Goal: Use online tool/utility: Utilize a website feature to perform a specific function

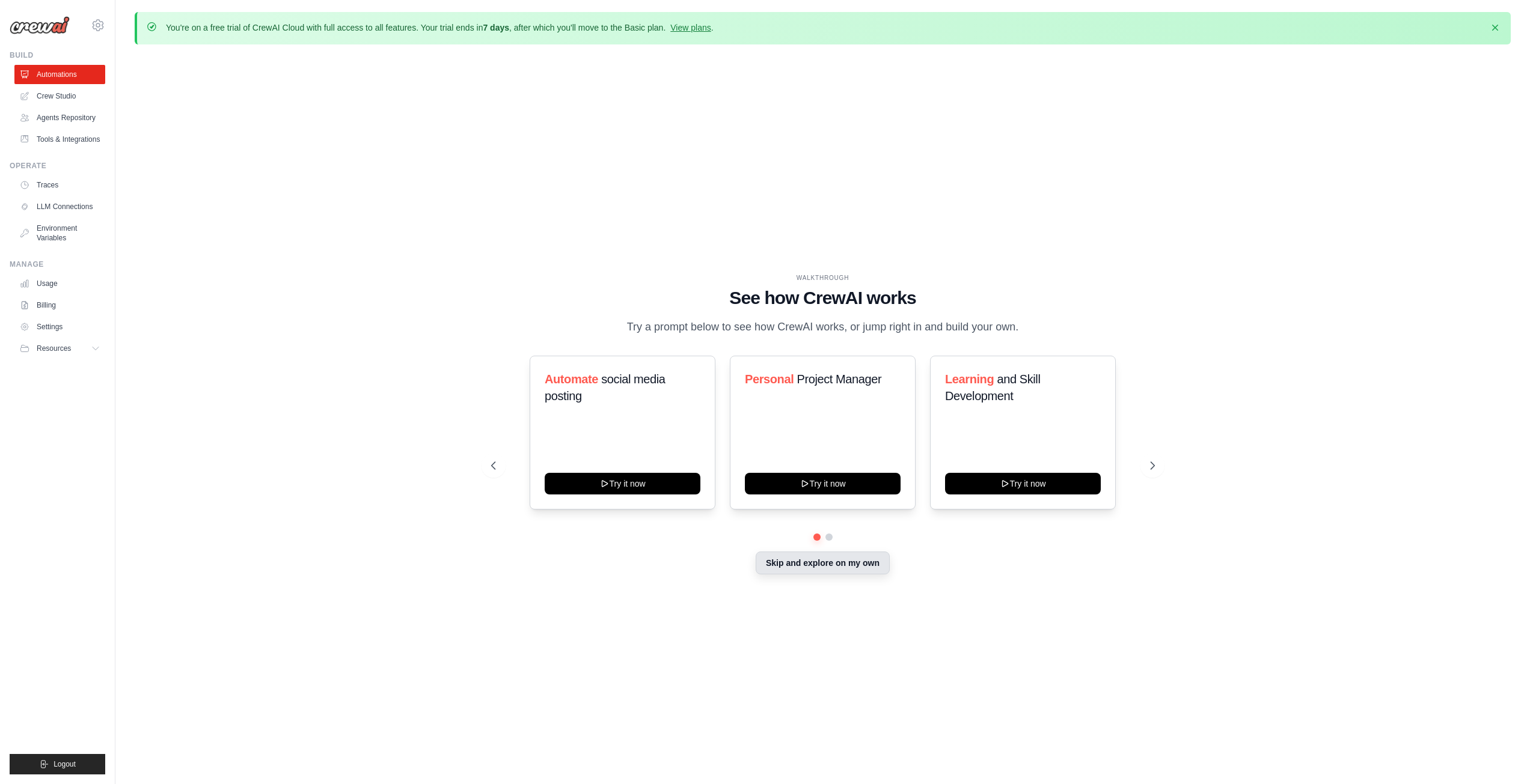
click at [818, 569] on button "Skip and explore on my own" at bounding box center [823, 563] width 135 height 23
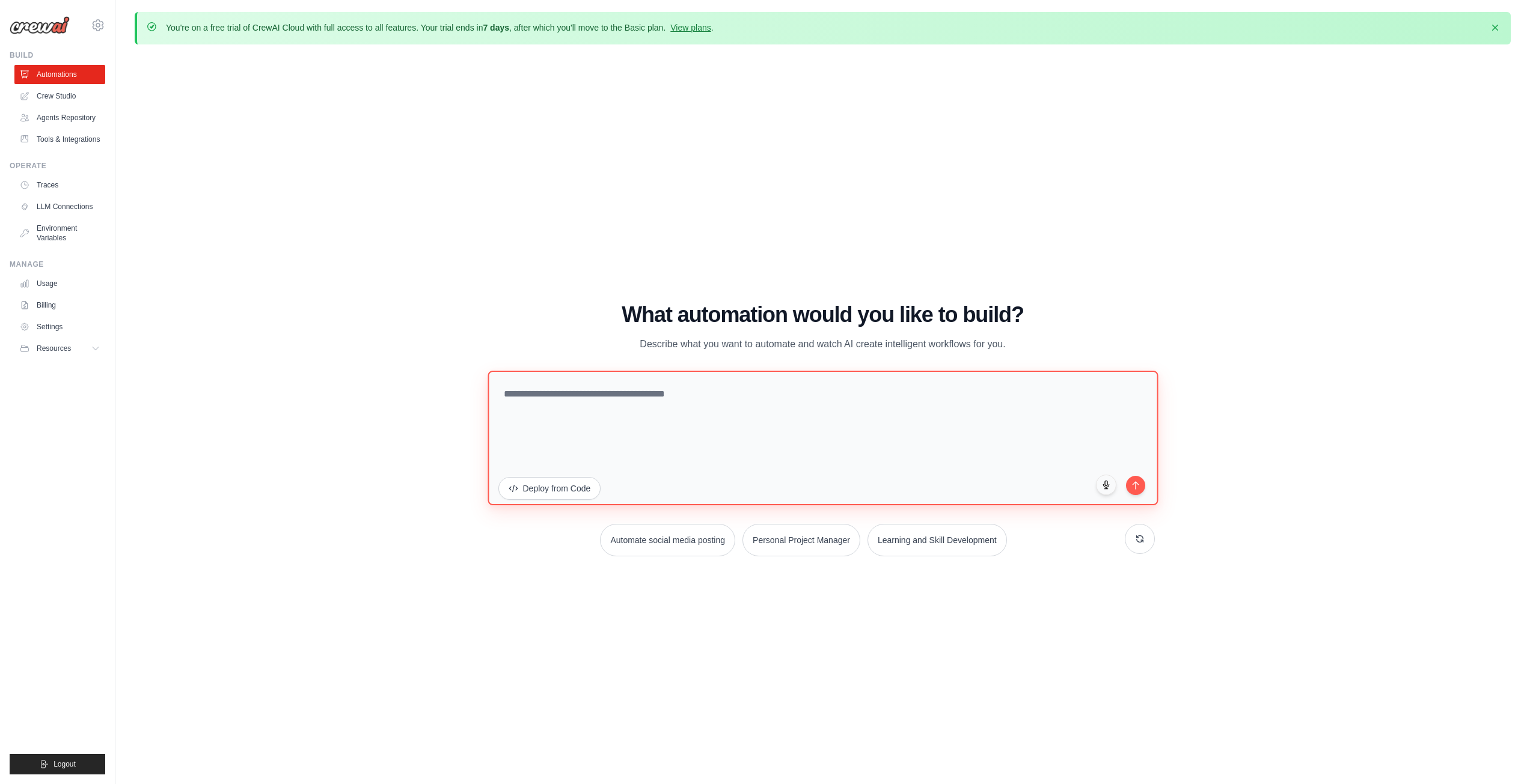
click at [812, 456] on textarea at bounding box center [823, 437] width 671 height 134
type textarea "**********"
click at [1138, 479] on icon "submit" at bounding box center [1135, 482] width 10 height 10
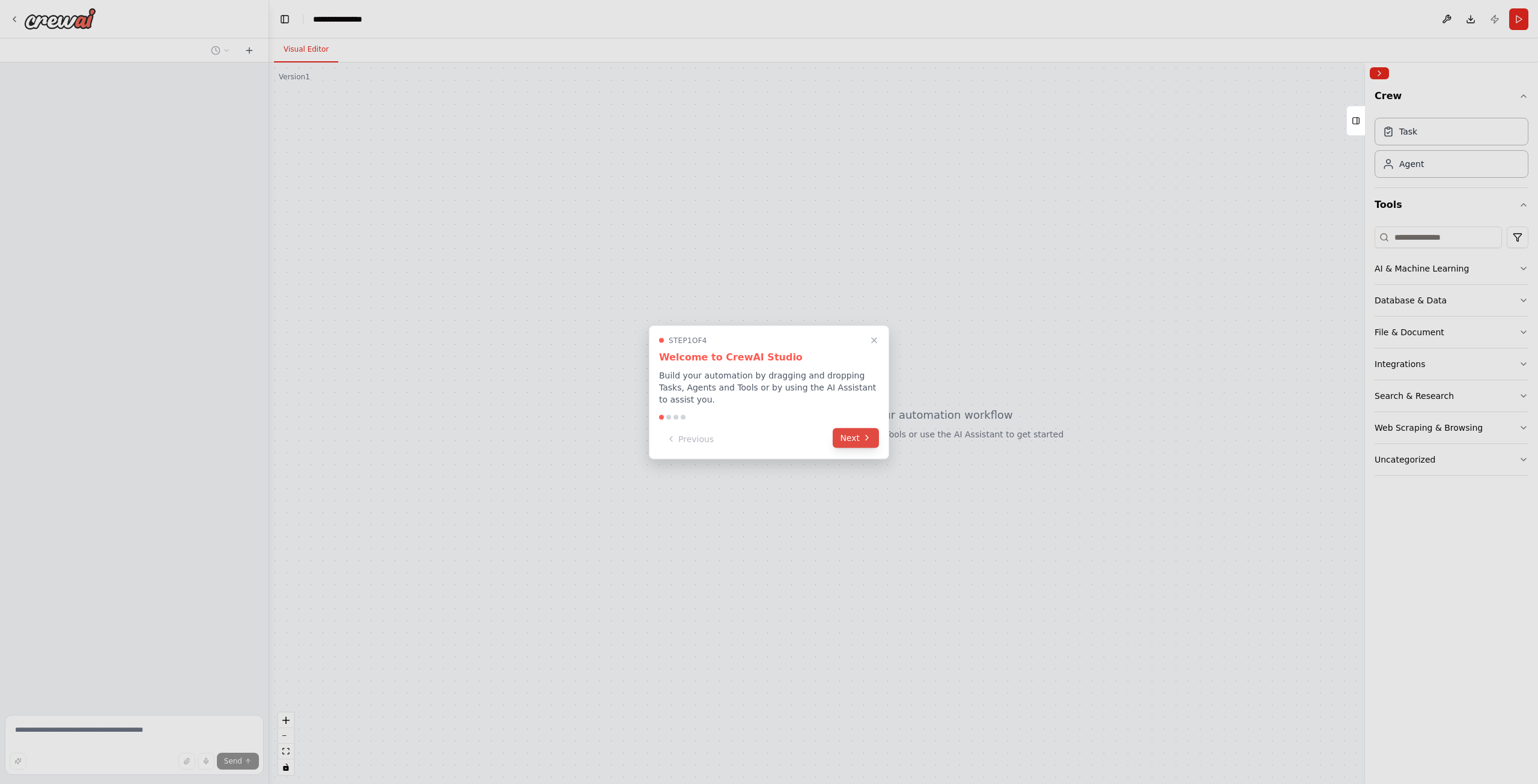
click at [854, 436] on button "Next" at bounding box center [855, 437] width 46 height 20
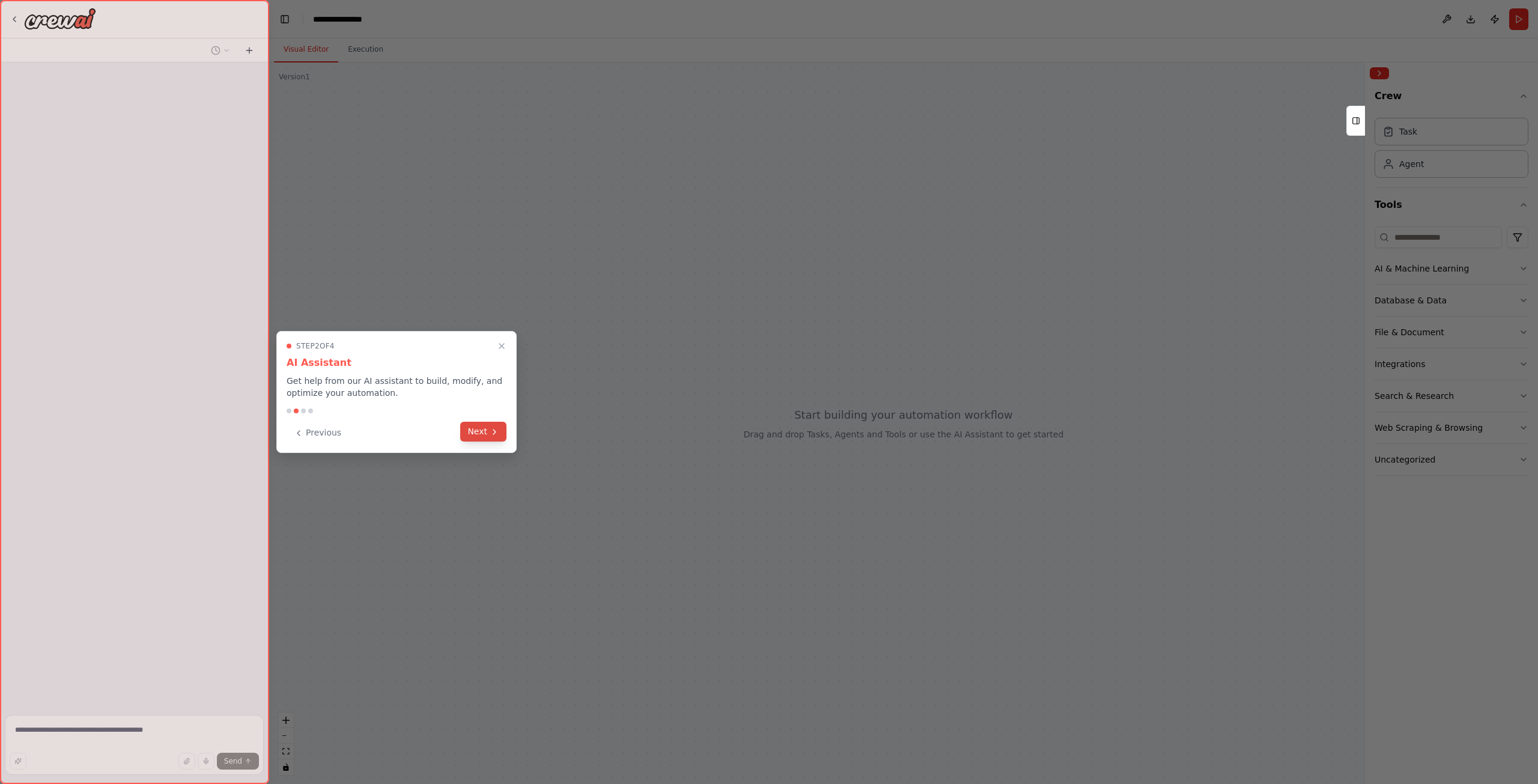
click at [495, 434] on icon at bounding box center [494, 432] width 9 height 9
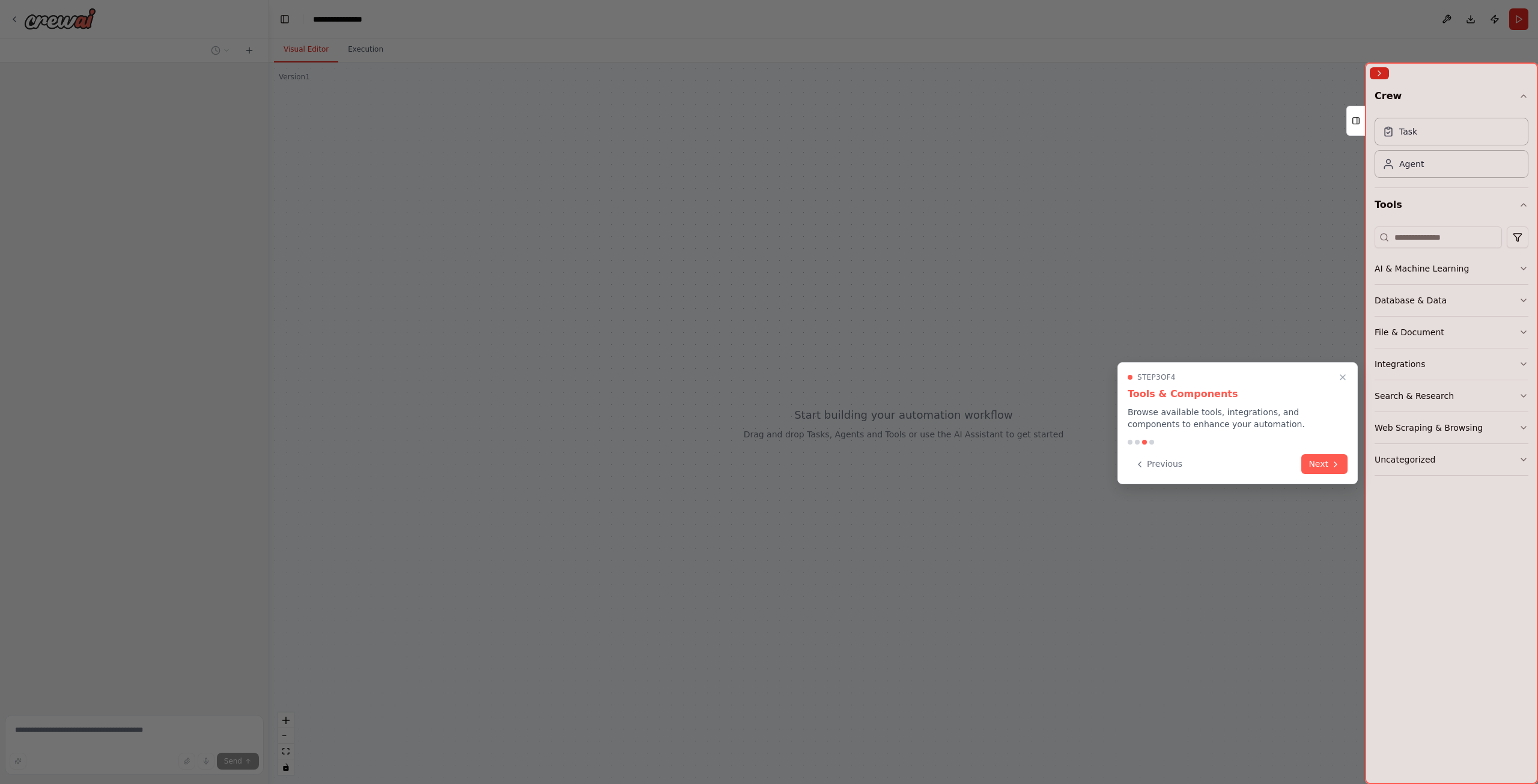
click at [1318, 449] on div "Step 3 of 4 Tools & Components Browse available tools, integrations, and compon…" at bounding box center [1238, 423] width 241 height 122
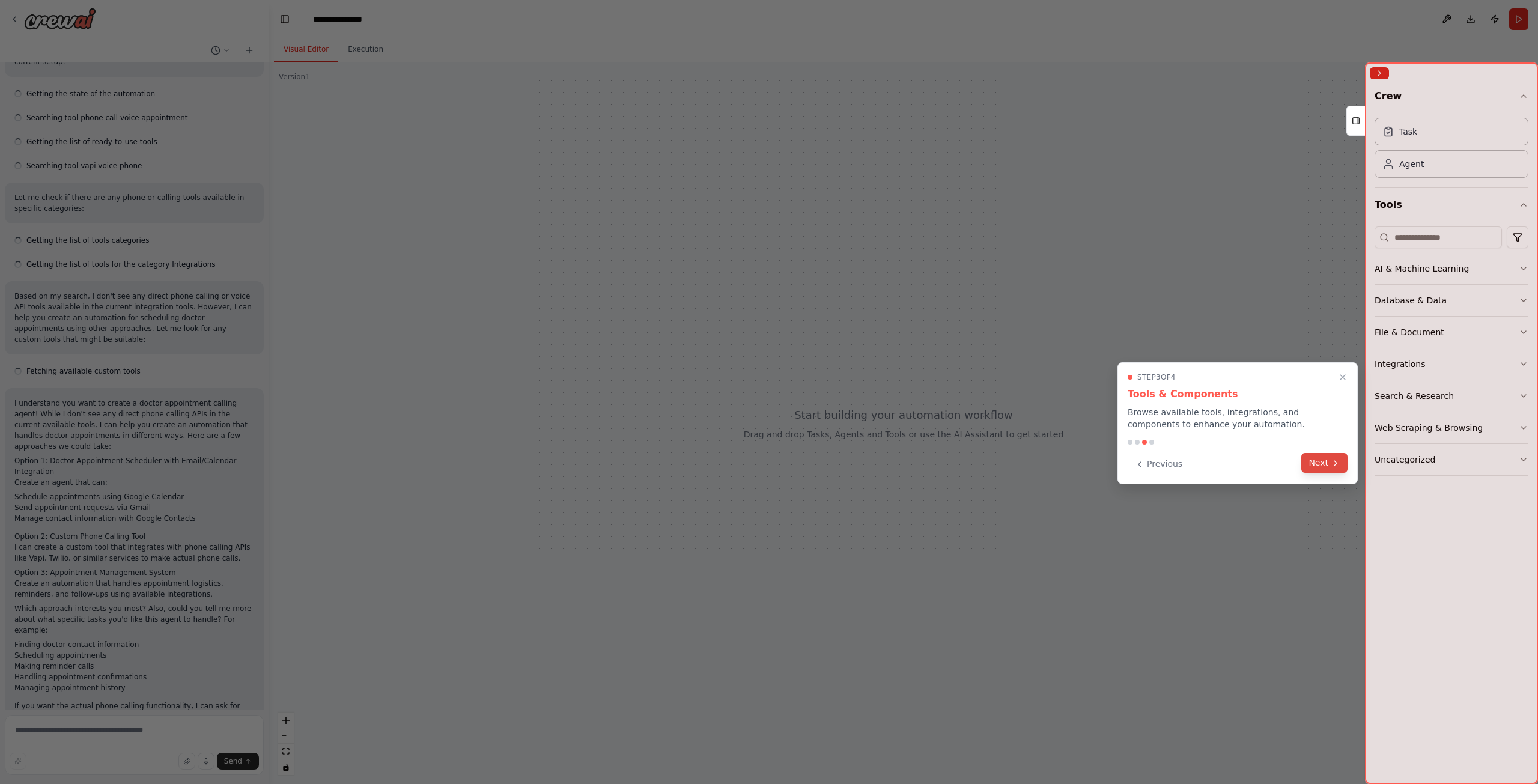
scroll to position [123, 0]
click at [1332, 456] on button "Next" at bounding box center [1324, 462] width 46 height 20
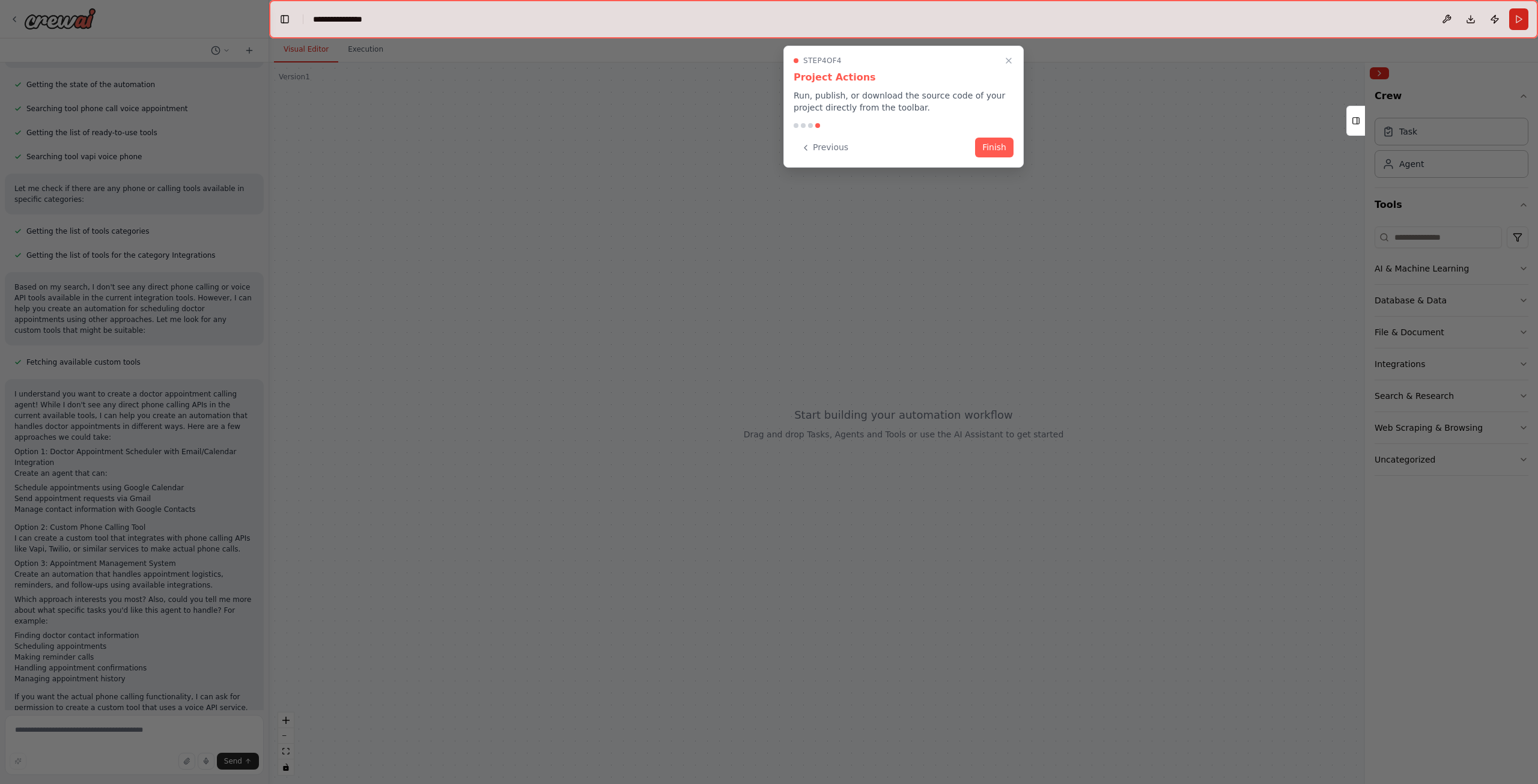
click at [999, 160] on div "Step 4 of 4 Project Actions Run, publish, or download the source code of your p…" at bounding box center [903, 106] width 241 height 122
click at [1001, 148] on button "Finish" at bounding box center [994, 147] width 39 height 20
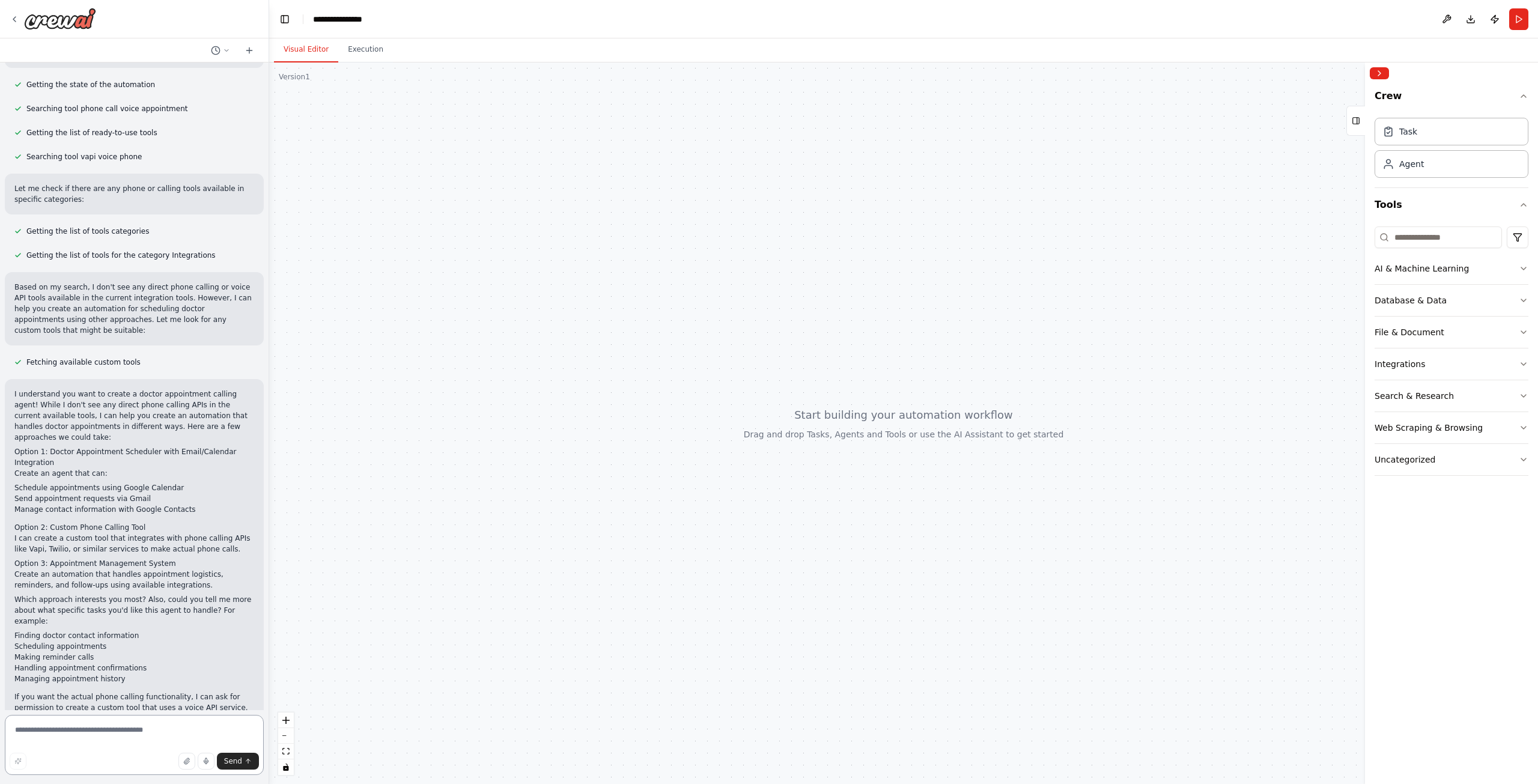
click at [168, 734] on textarea at bounding box center [134, 744] width 259 height 60
click at [146, 733] on textarea at bounding box center [134, 744] width 259 height 60
click at [166, 733] on textarea at bounding box center [134, 744] width 259 height 60
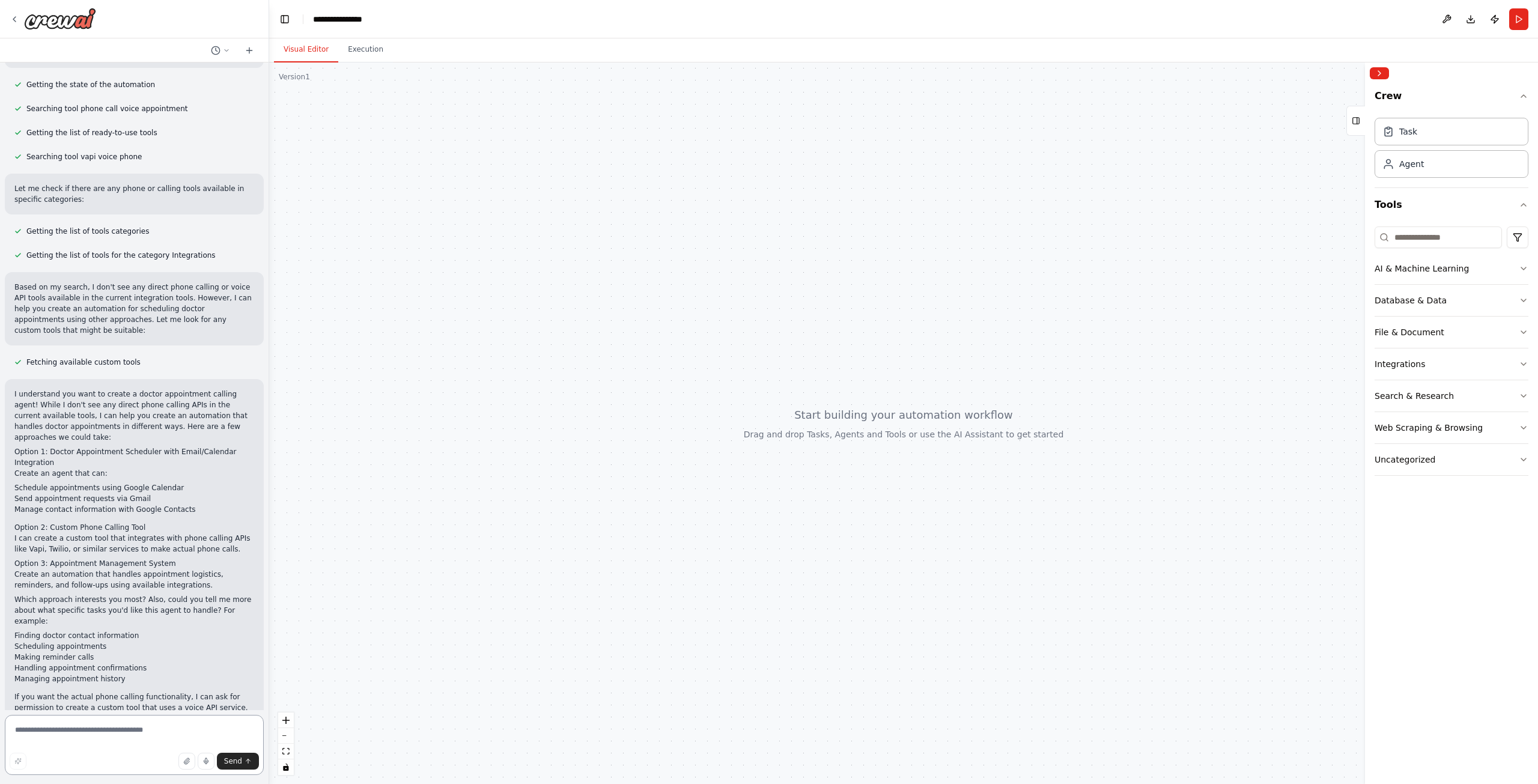
type textarea "*"
type textarea "**********"
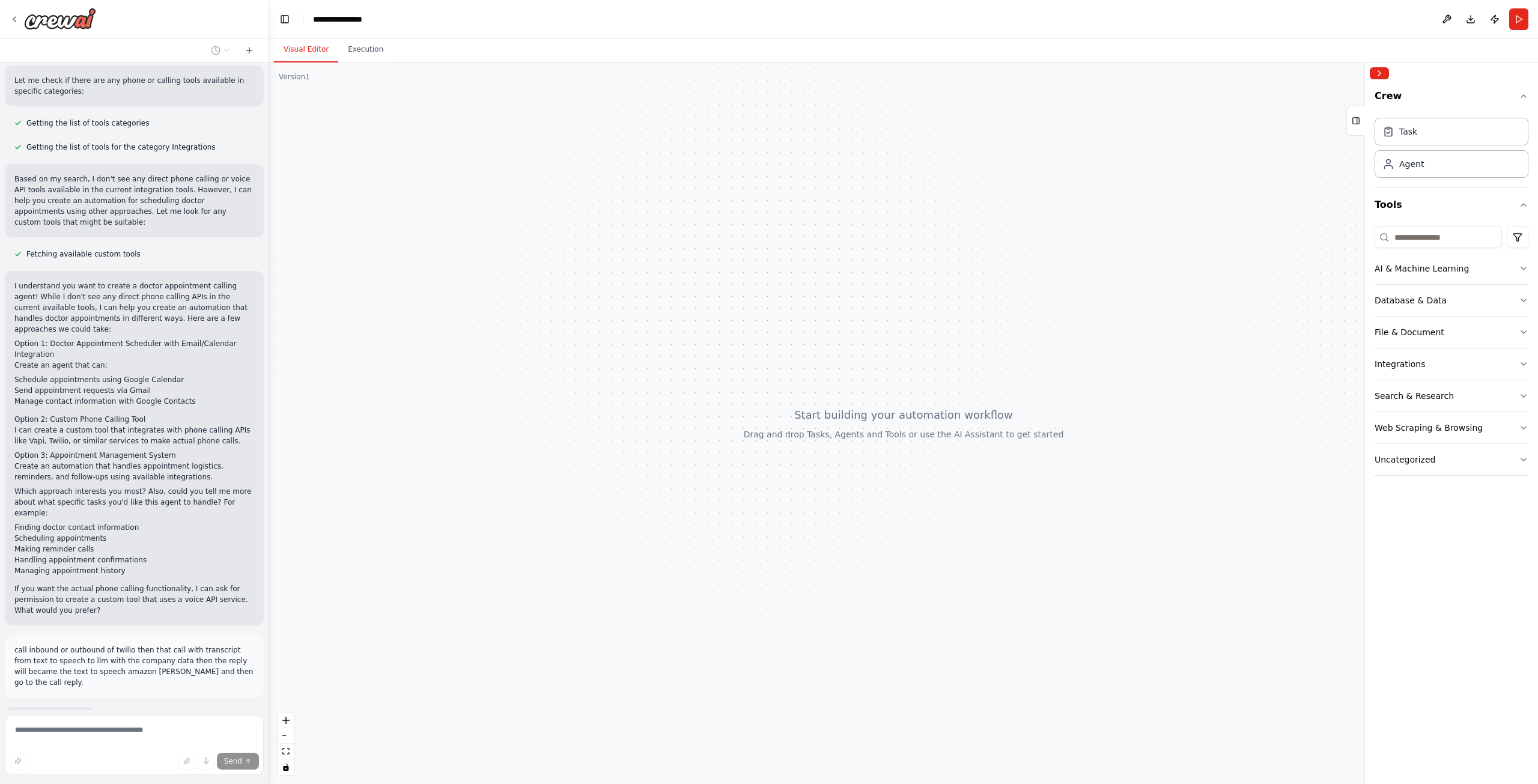
scroll to position [277, 0]
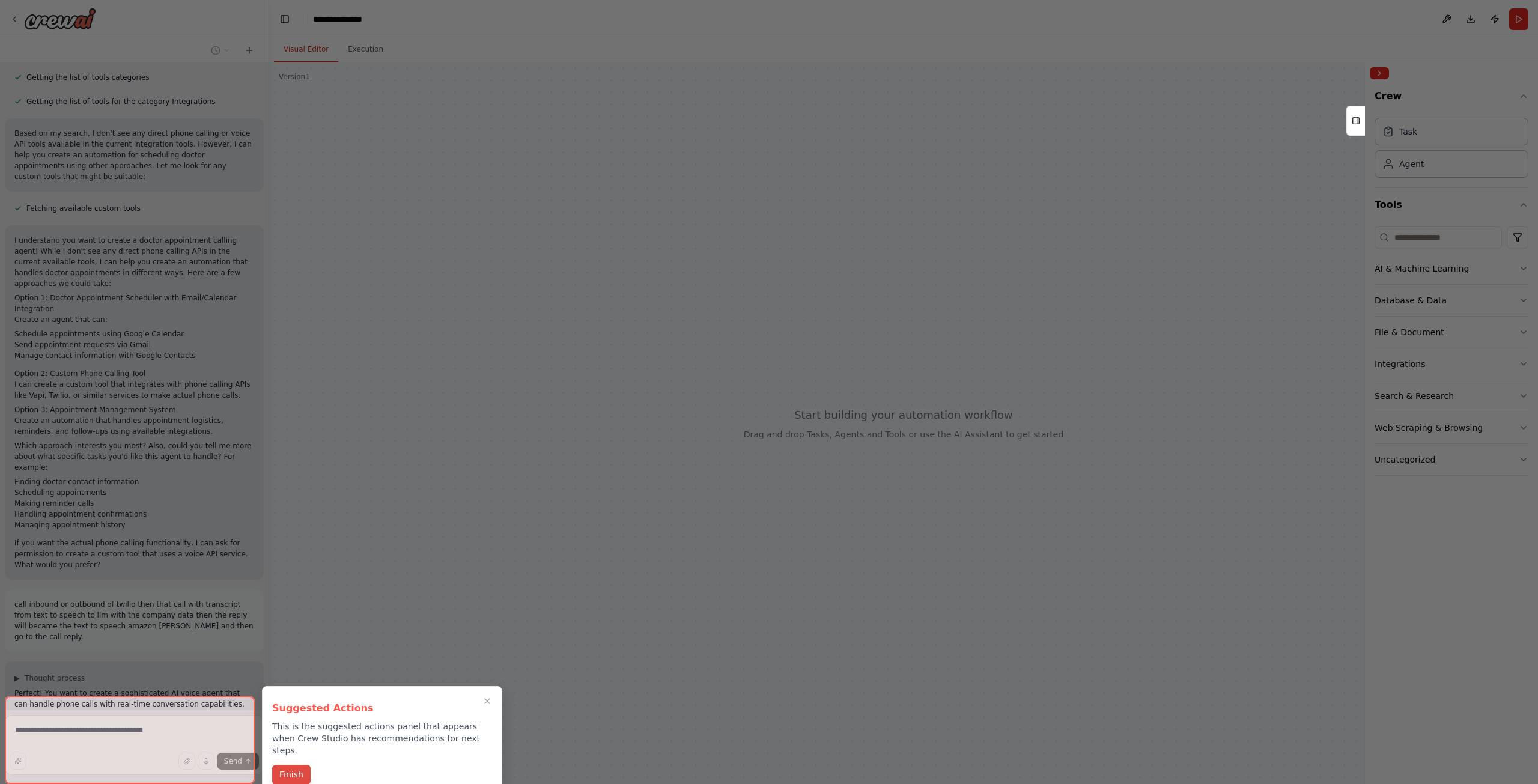
click at [309, 765] on button "Finish" at bounding box center [291, 775] width 39 height 20
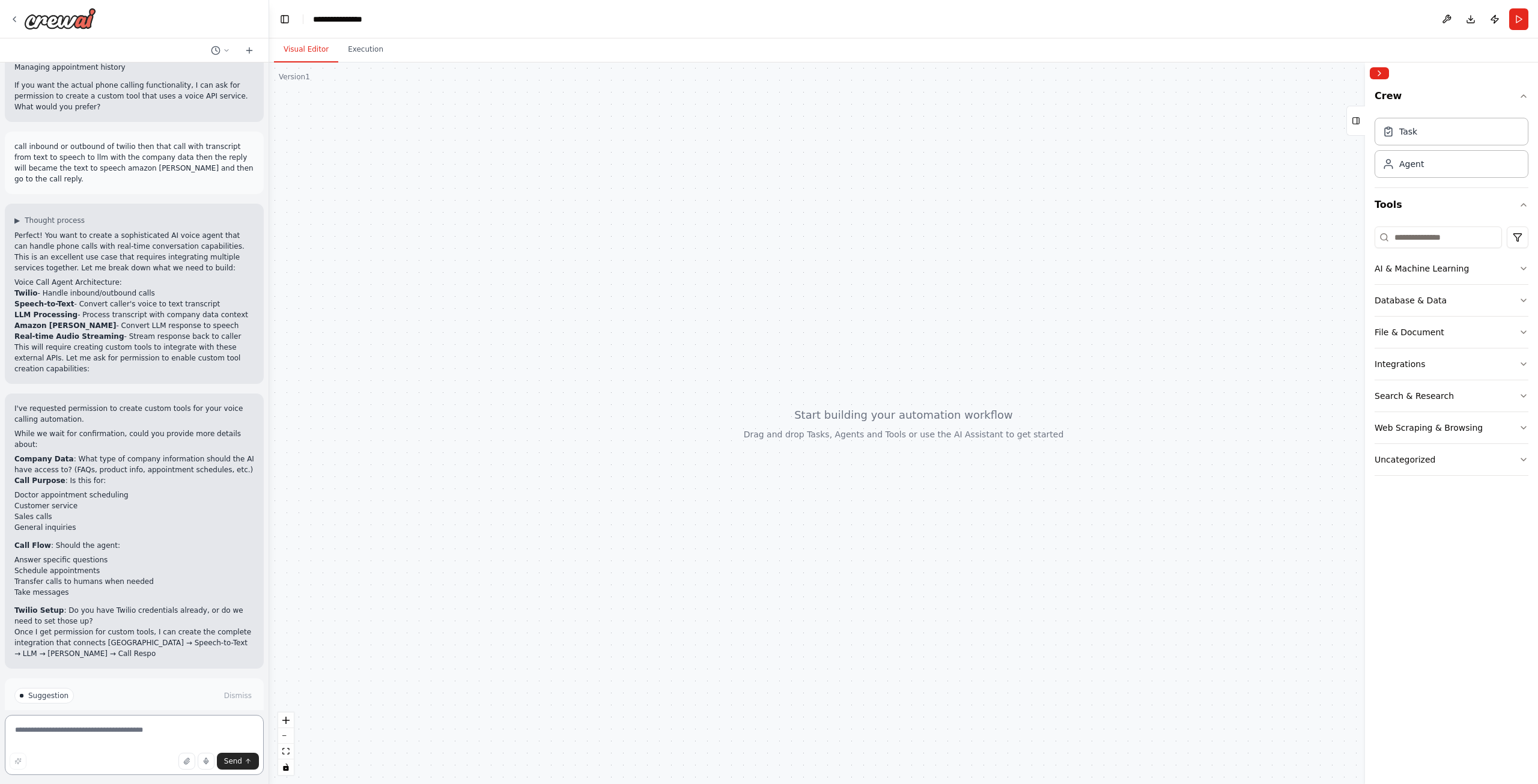
scroll to position [745, 0]
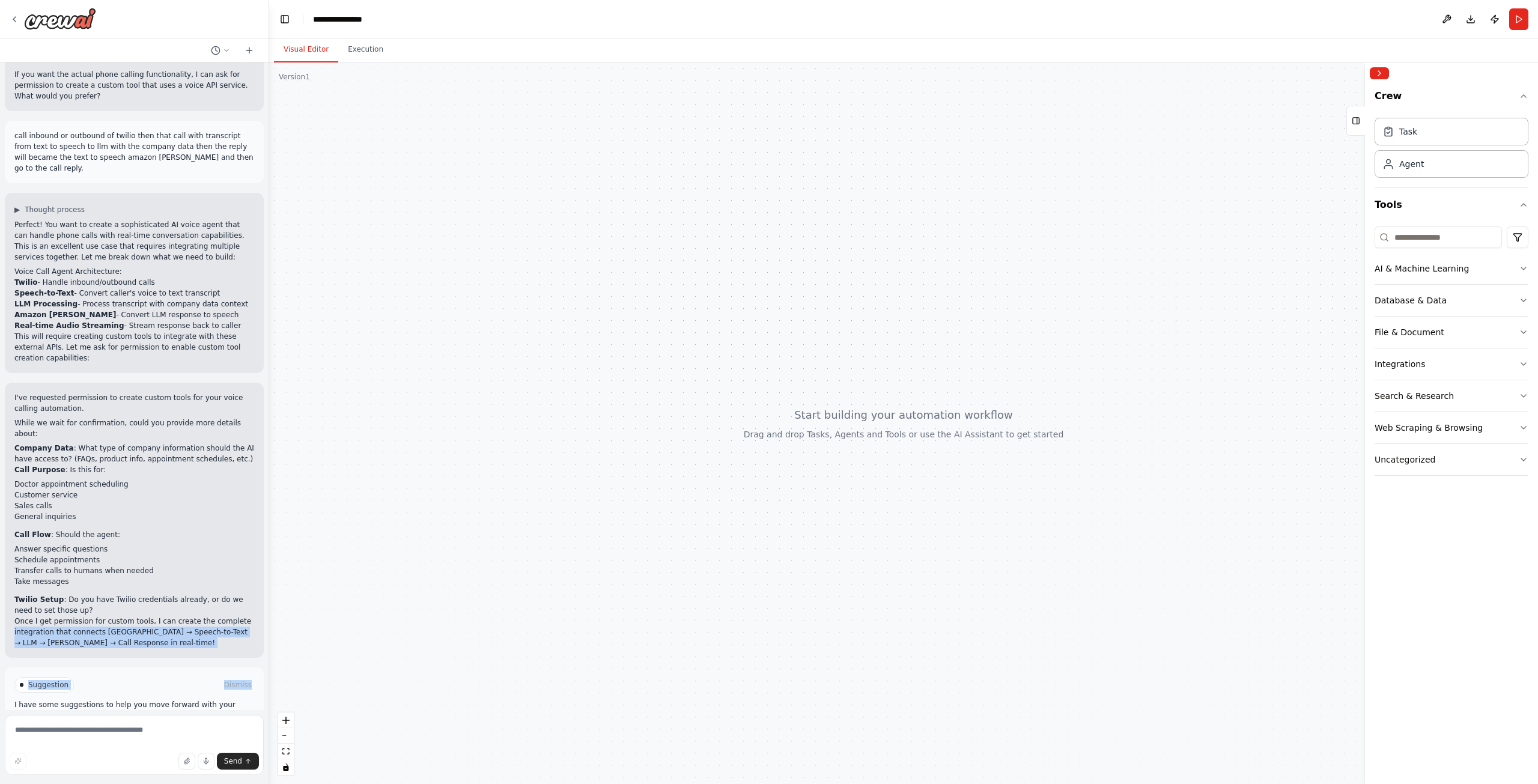
drag, startPoint x: 259, startPoint y: 566, endPoint x: 259, endPoint y: 619, distance: 53.0
click at [259, 619] on div "i want to make an doctor appointment call agent ▶ Thought process I'll help you…" at bounding box center [134, 386] width 269 height 648
click at [227, 595] on p "Twilio Setup : Do you have Twilio credentials already, or do we need to set tho…" at bounding box center [134, 605] width 240 height 22
click at [160, 731] on span "Enable coding skills" at bounding box center [139, 736] width 71 height 9
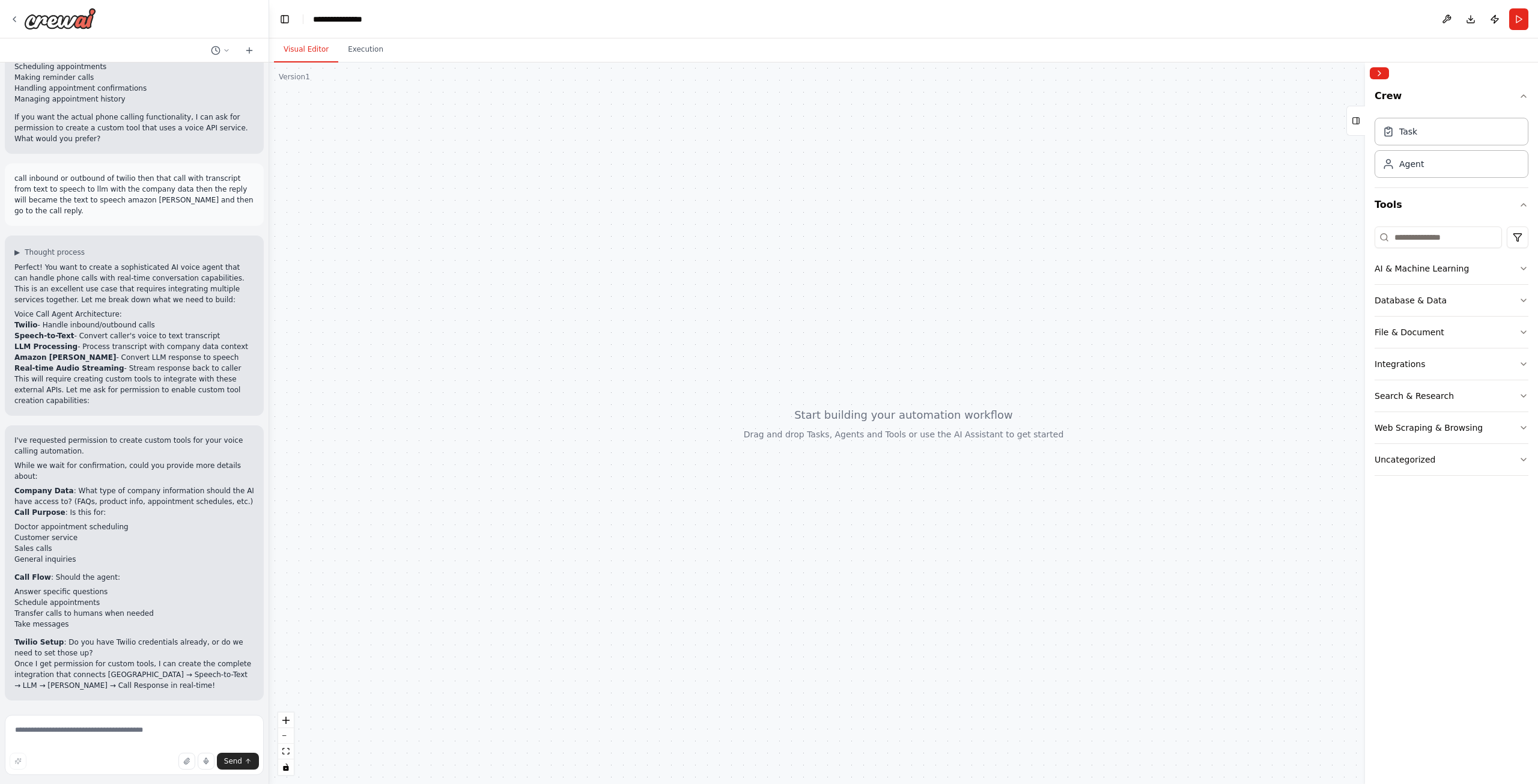
scroll to position [649, 0]
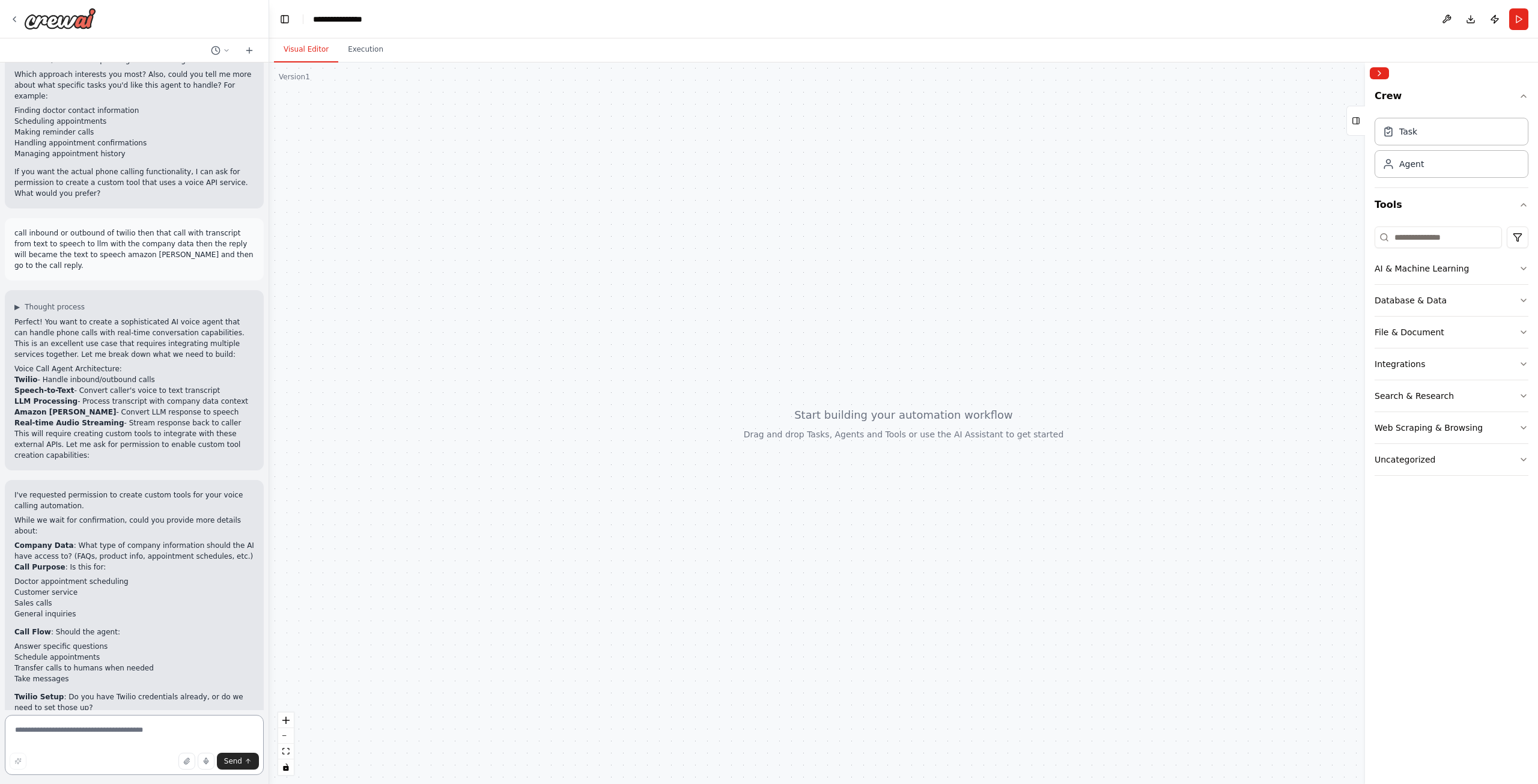
click at [163, 725] on textarea at bounding box center [134, 744] width 259 height 60
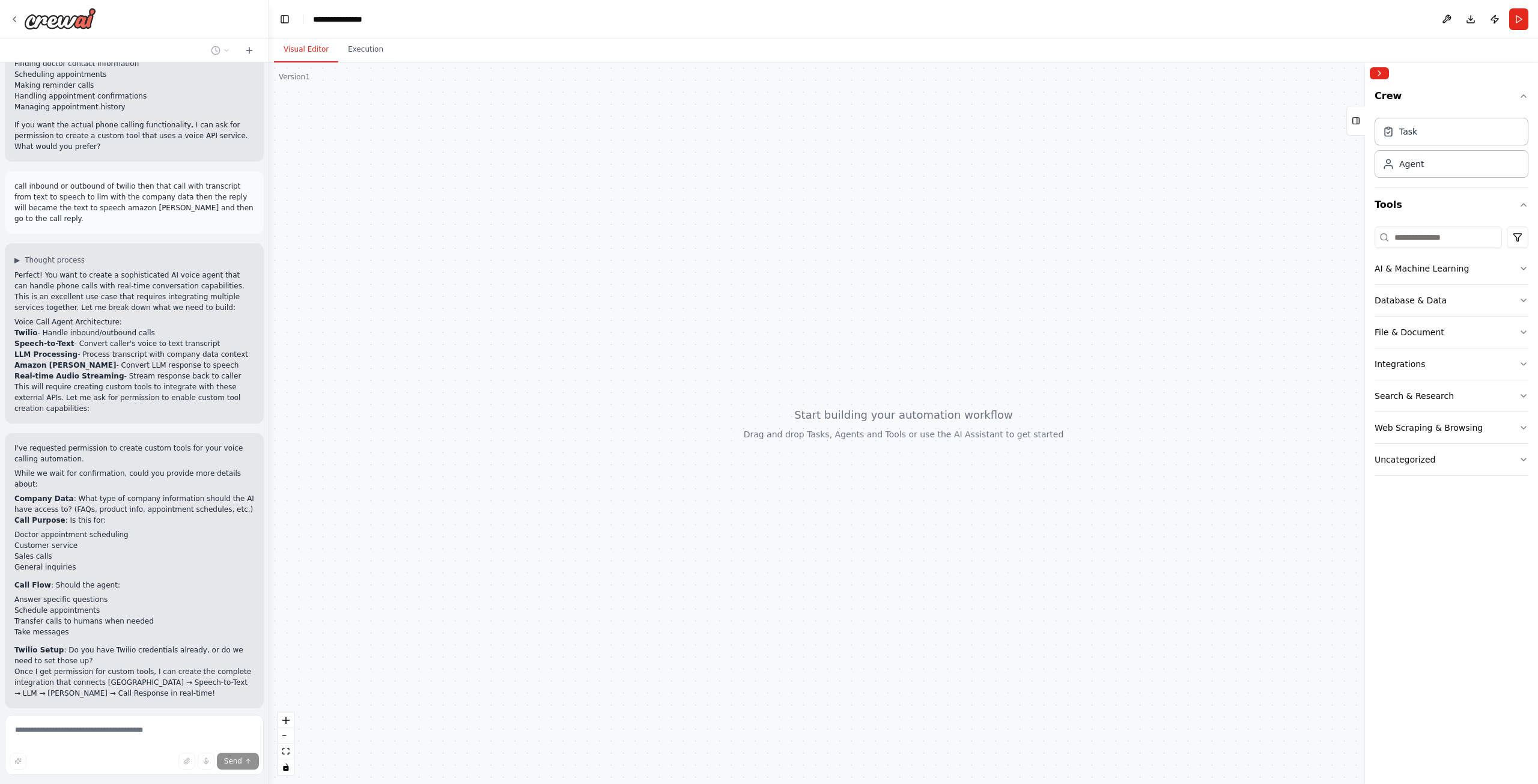
click at [630, 384] on div at bounding box center [903, 423] width 1269 height 722
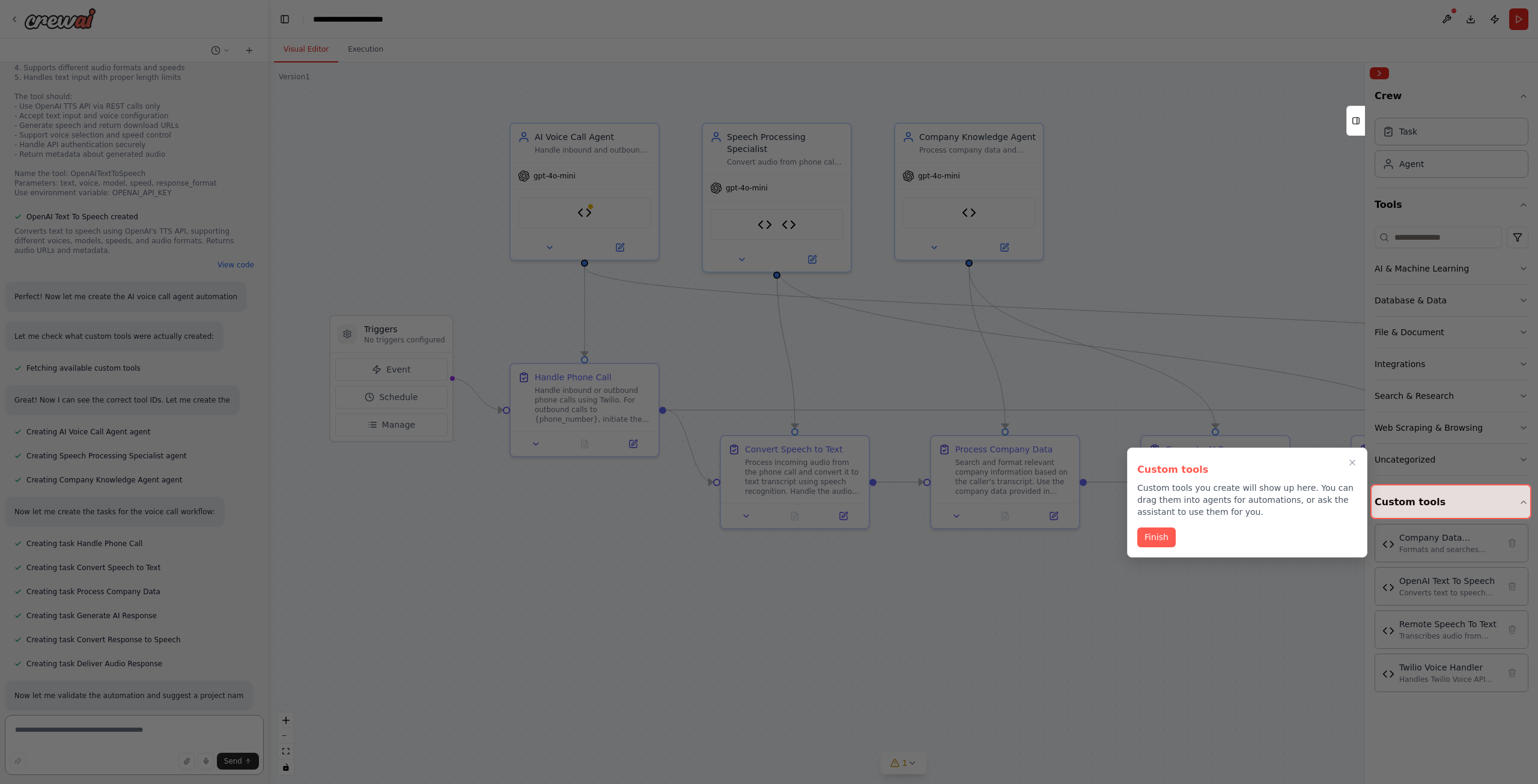
scroll to position [3293, 0]
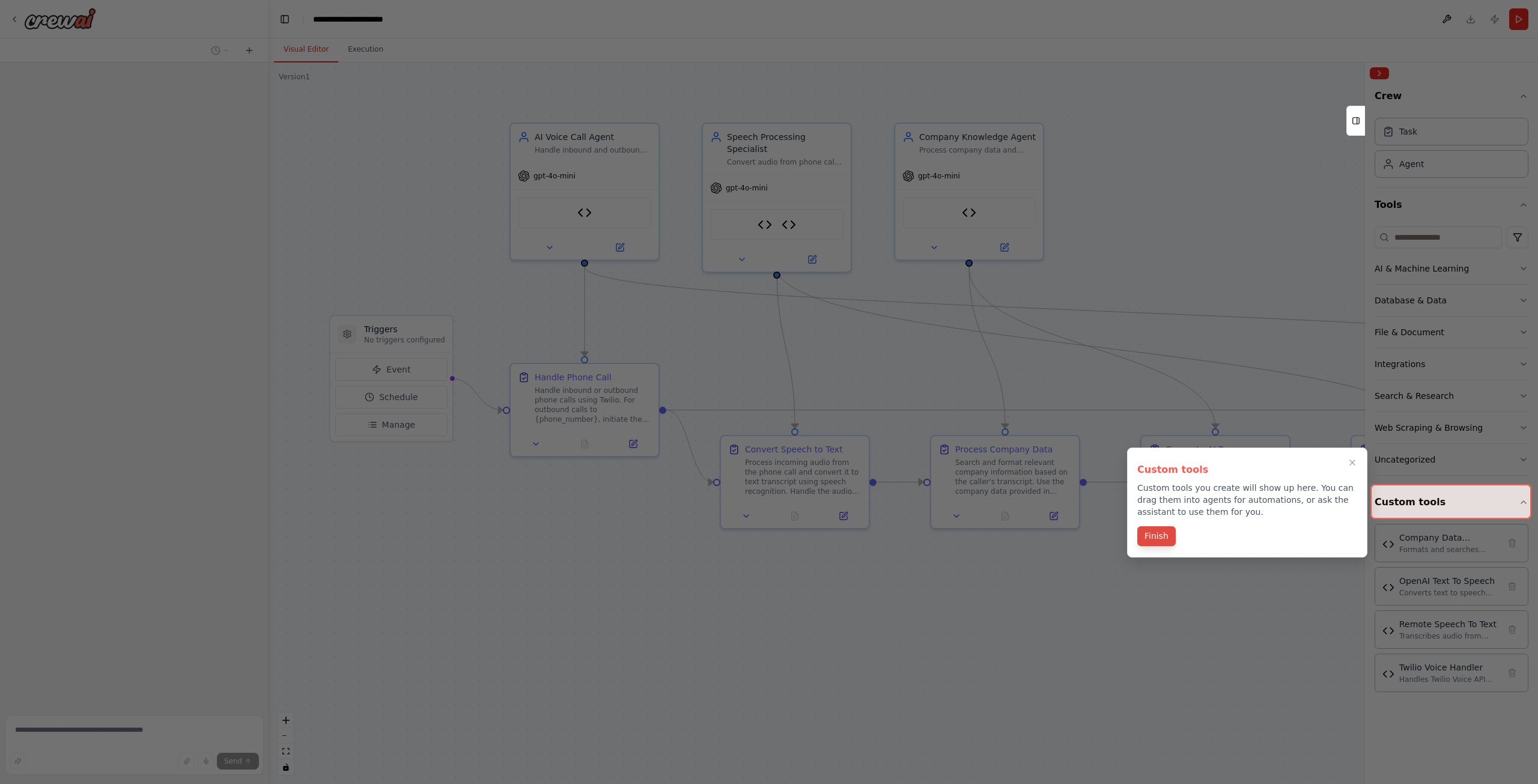
click at [1147, 539] on button "Finish" at bounding box center [1156, 536] width 39 height 20
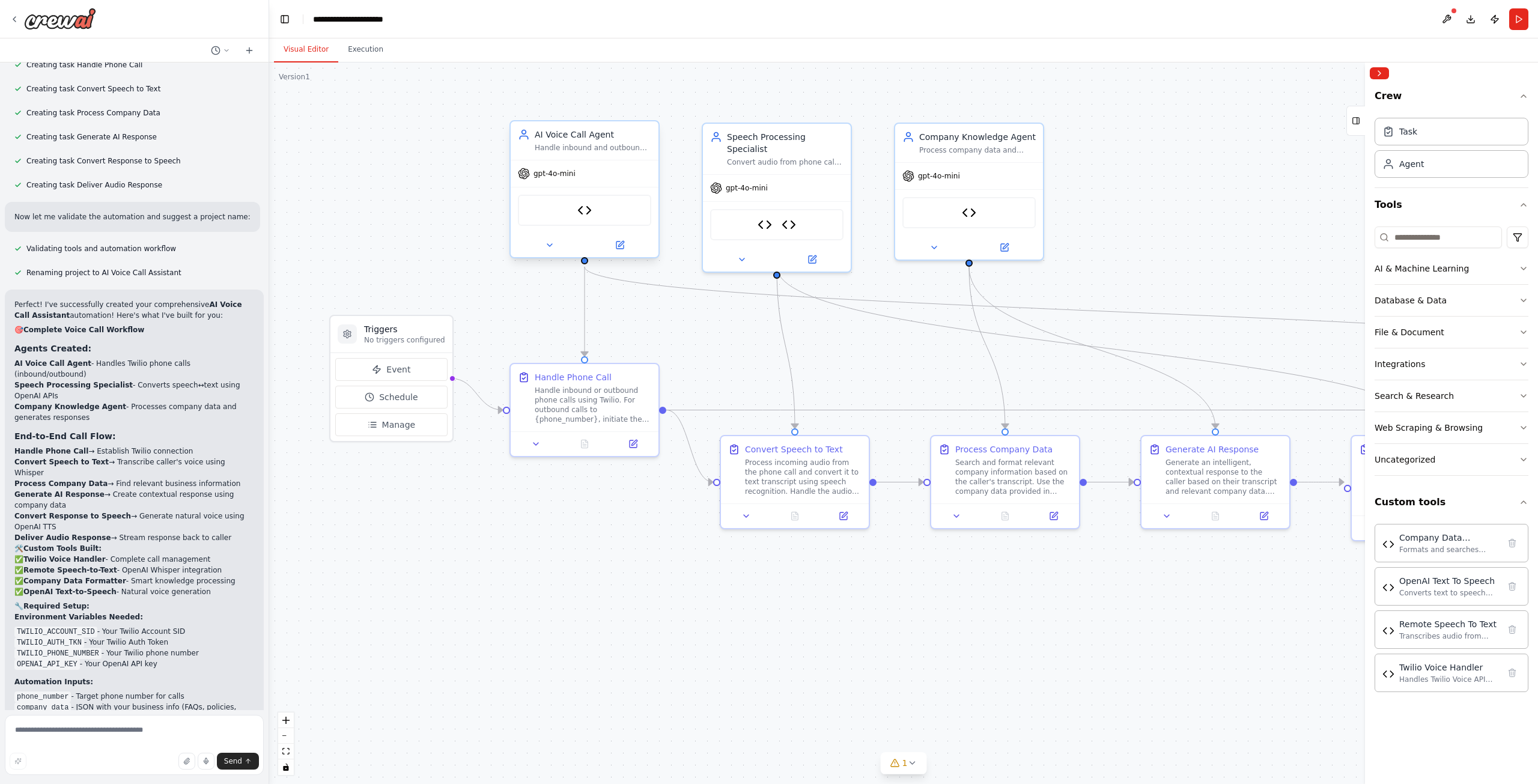
scroll to position [3766, 0]
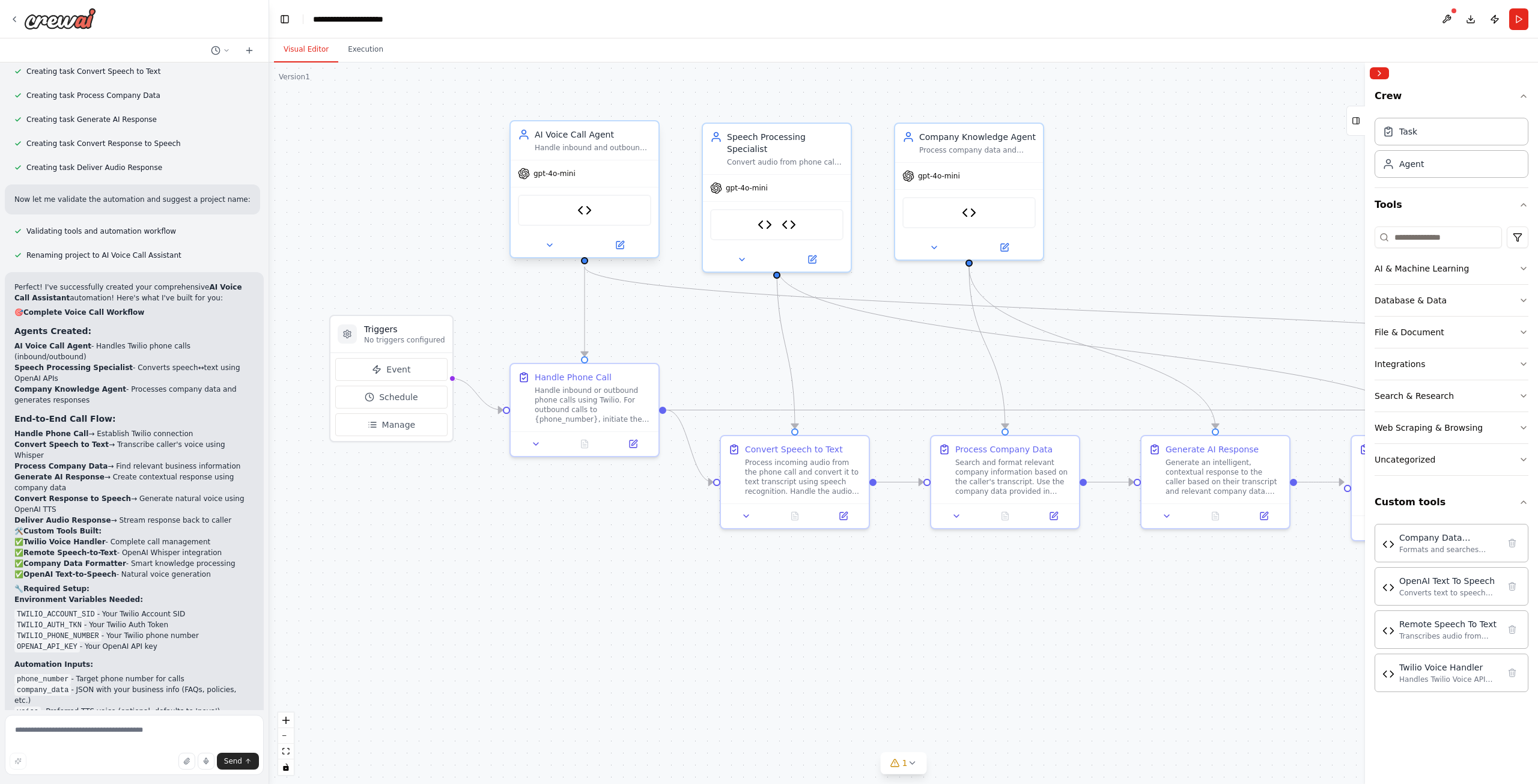
click at [629, 167] on div "gpt-4o-mini" at bounding box center [584, 173] width 148 height 27
click at [591, 144] on div "Handle inbound and outbound phone calls using AI to provide intelligent respons…" at bounding box center [593, 148] width 116 height 9
click at [563, 394] on div "Handle inbound or outbound phone calls using Twilio. For outbound calls to {pho…" at bounding box center [593, 402] width 116 height 39
click at [611, 421] on div "Handle Phone Call Handle inbound or outbound phone calls using Twilio. For outb…" at bounding box center [584, 395] width 148 height 67
click at [531, 454] on div "Handle Phone Call Handle inbound or outbound phone calls using Twilio. For outb…" at bounding box center [584, 408] width 151 height 95
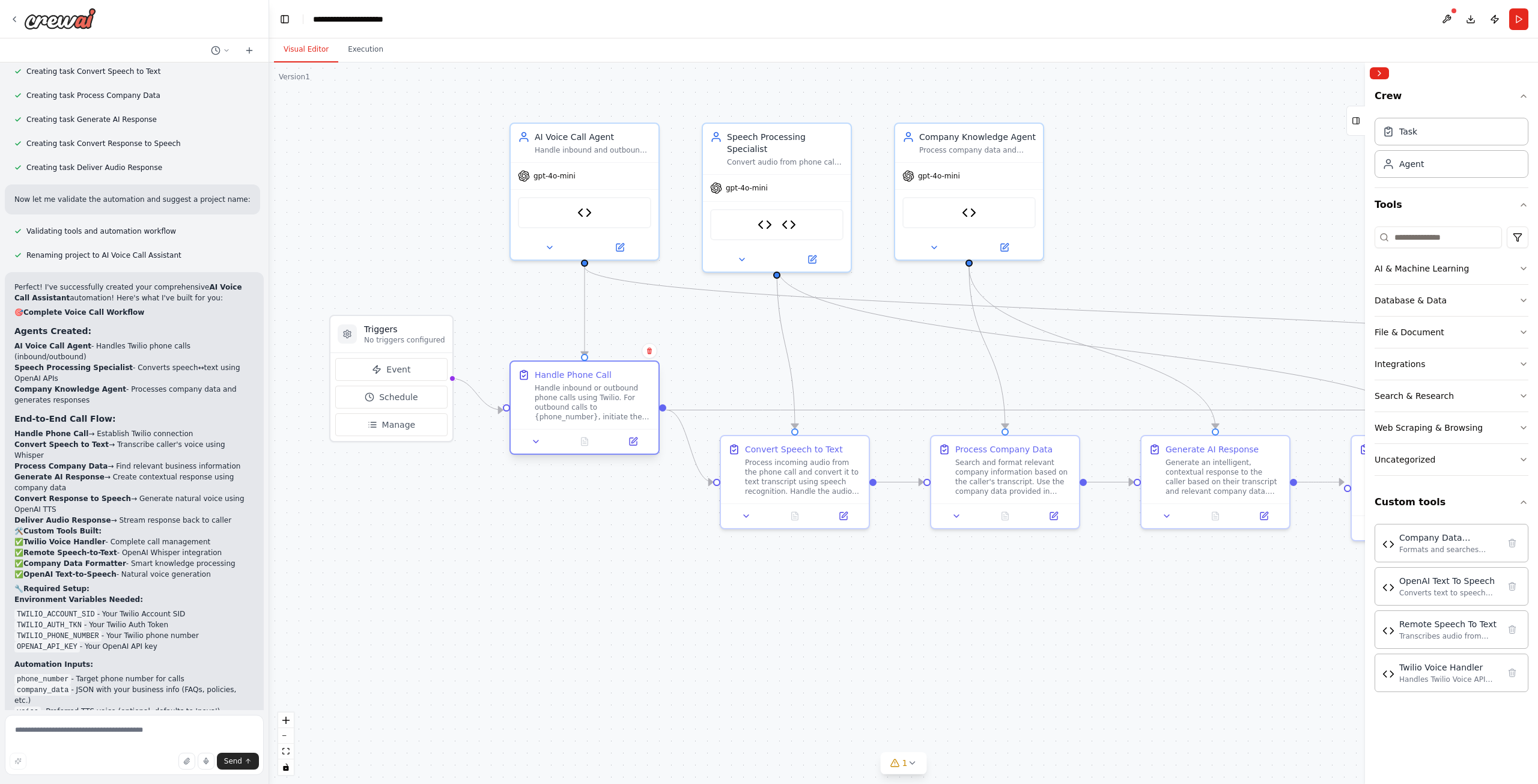
click at [537, 449] on div at bounding box center [584, 441] width 148 height 25
click at [393, 334] on h3 "Triggers" at bounding box center [405, 329] width 81 height 12
click at [608, 197] on div "Twilio Voice Handler" at bounding box center [584, 210] width 134 height 31
click at [653, 448] on button at bounding box center [634, 441] width 42 height 14
click at [594, 389] on div "Handle inbound or outbound phone calls using Twilio. For outbound calls to {pho…" at bounding box center [593, 402] width 116 height 39
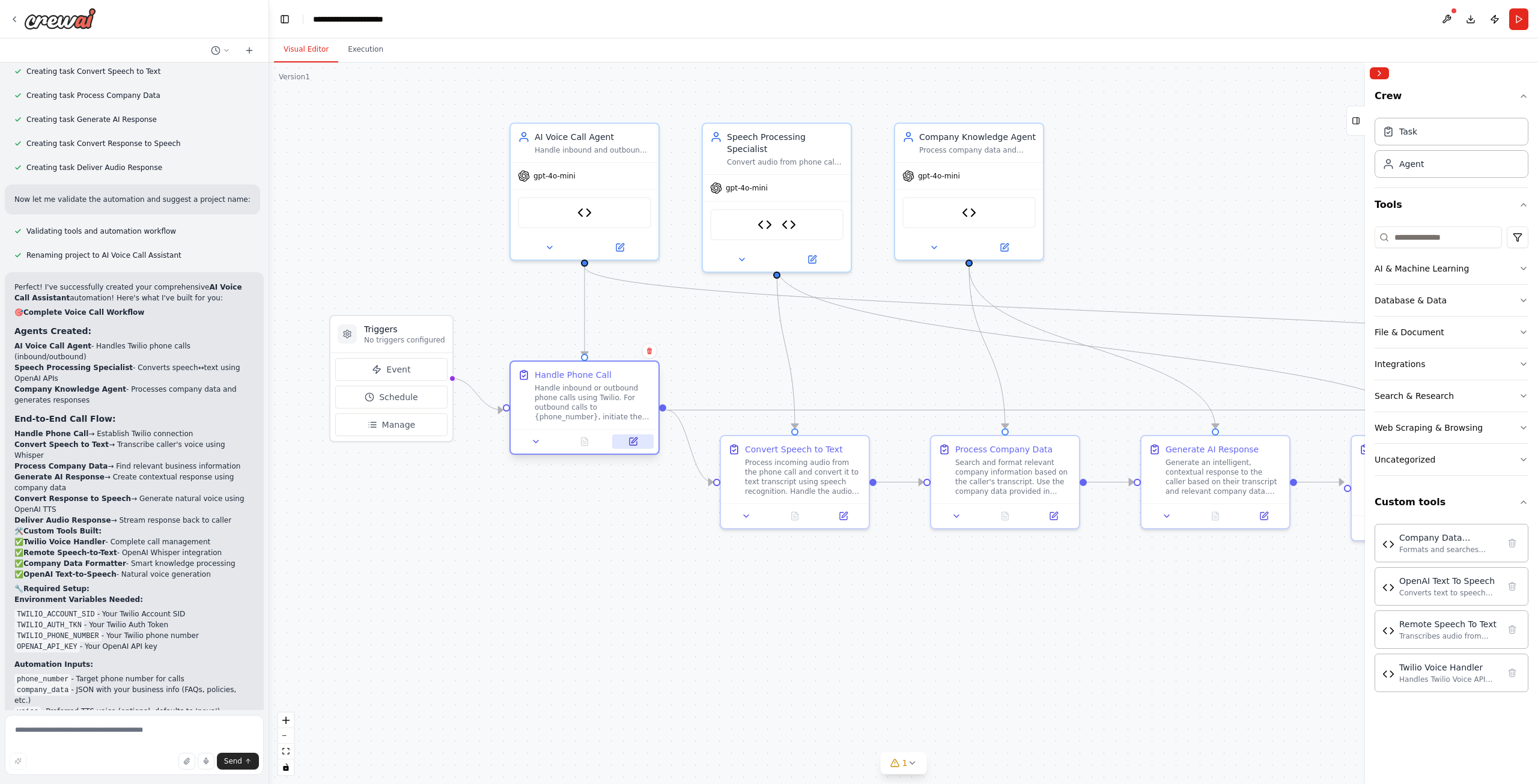
click at [648, 448] on button at bounding box center [634, 441] width 42 height 14
